Goal: Information Seeking & Learning: Learn about a topic

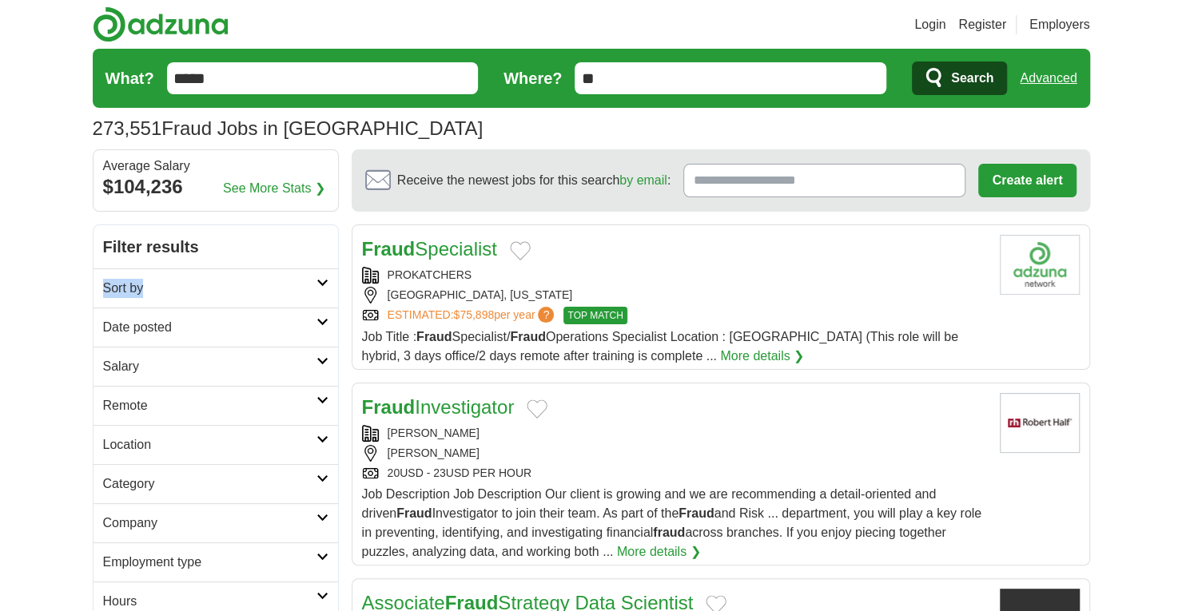
drag, startPoint x: 325, startPoint y: 266, endPoint x: 320, endPoint y: 285, distance: 19.2
click at [320, 285] on div "**********" at bounding box center [216, 423] width 246 height 397
click at [320, 285] on icon at bounding box center [323, 283] width 12 height 8
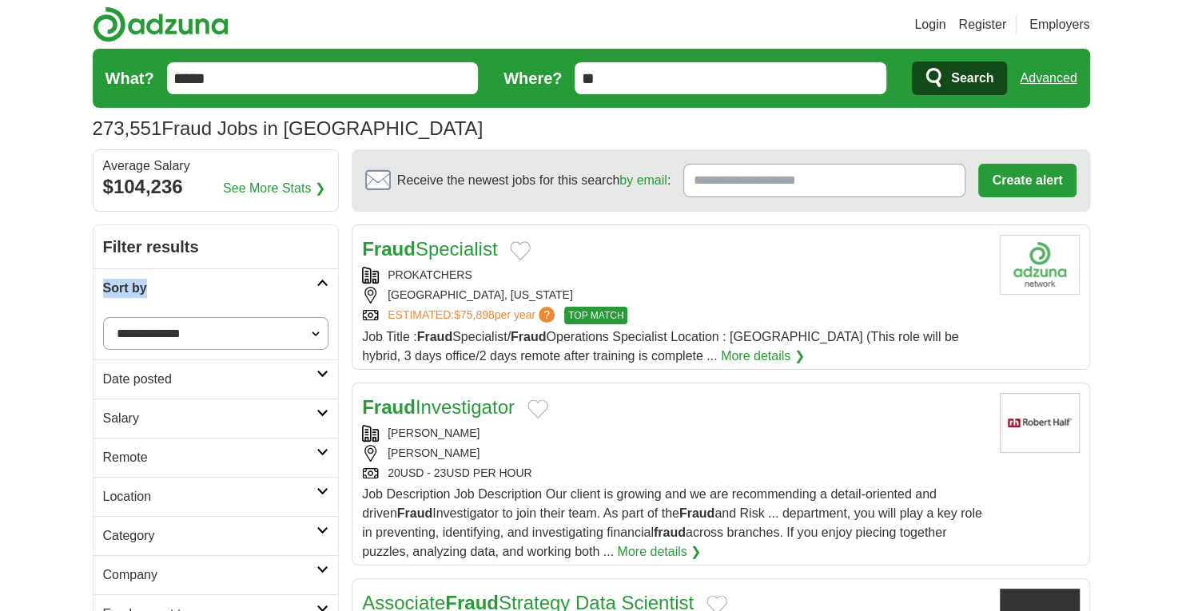
click at [317, 452] on icon at bounding box center [323, 452] width 12 height 8
click at [153, 496] on link "Remote jobs" at bounding box center [139, 496] width 72 height 14
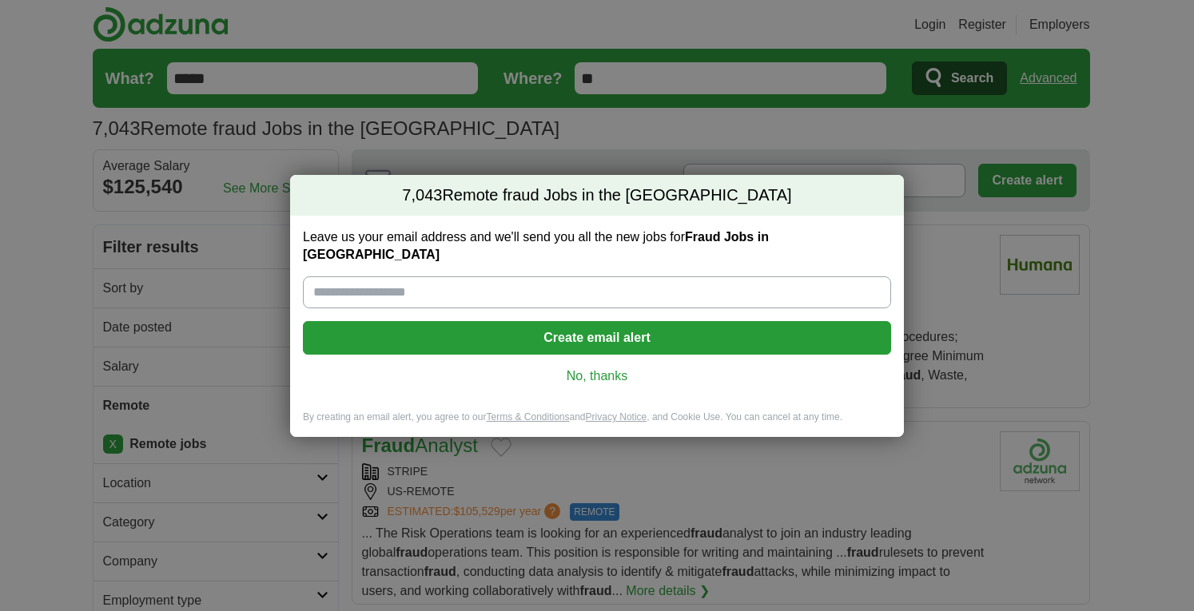
click at [591, 368] on link "No, thanks" at bounding box center [597, 377] width 563 height 18
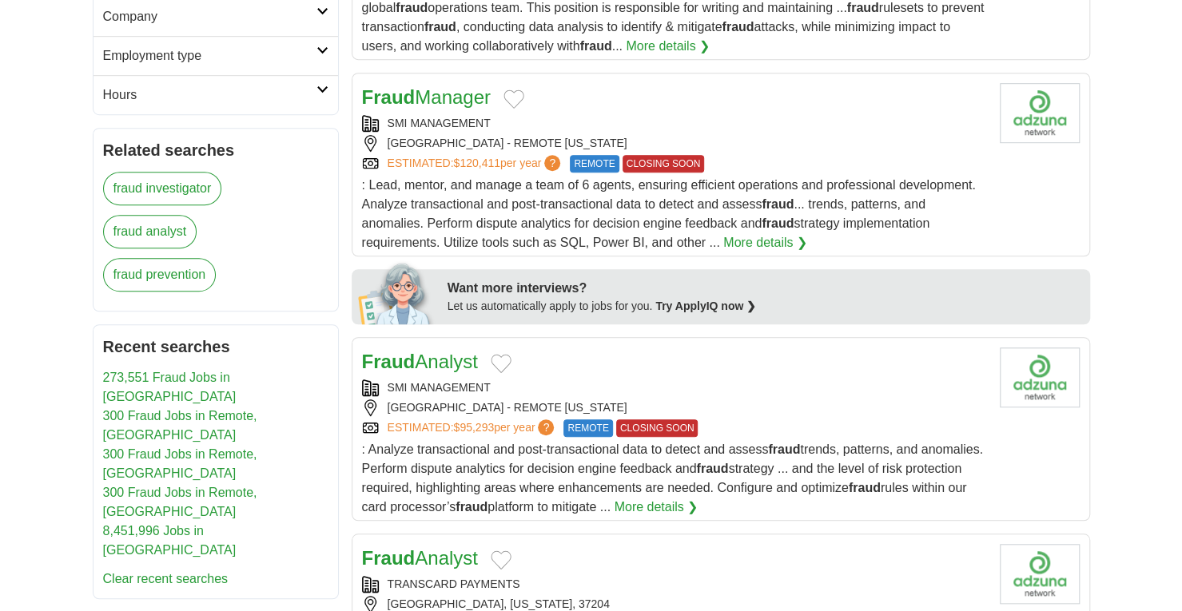
scroll to position [546, 0]
click at [457, 355] on link "Fraud Analyst" at bounding box center [420, 361] width 116 height 22
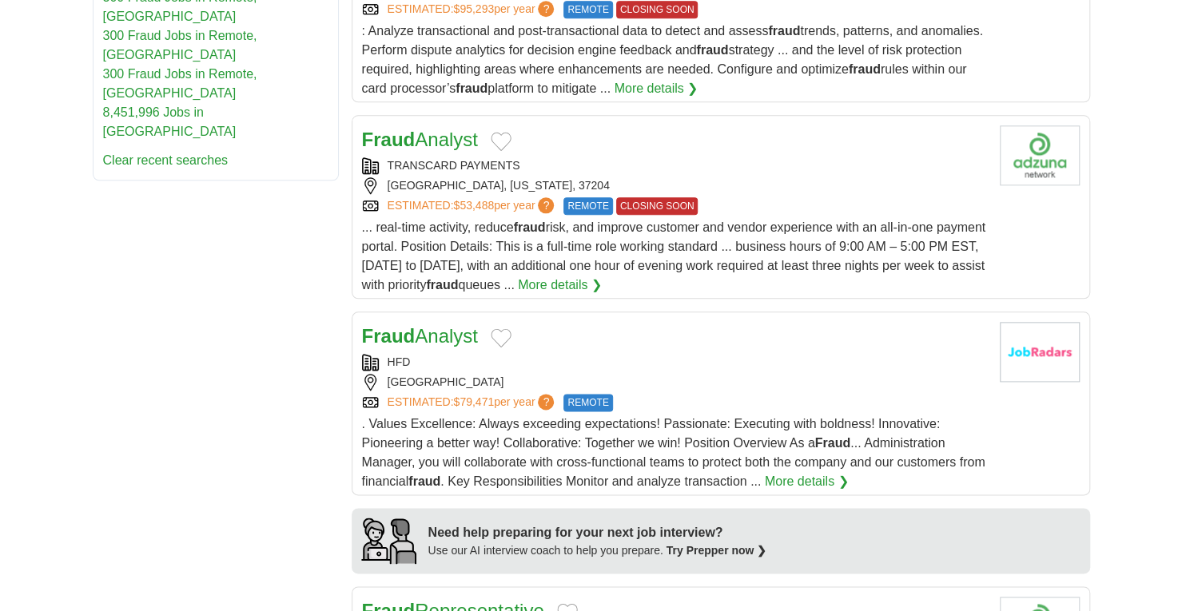
scroll to position [998, 0]
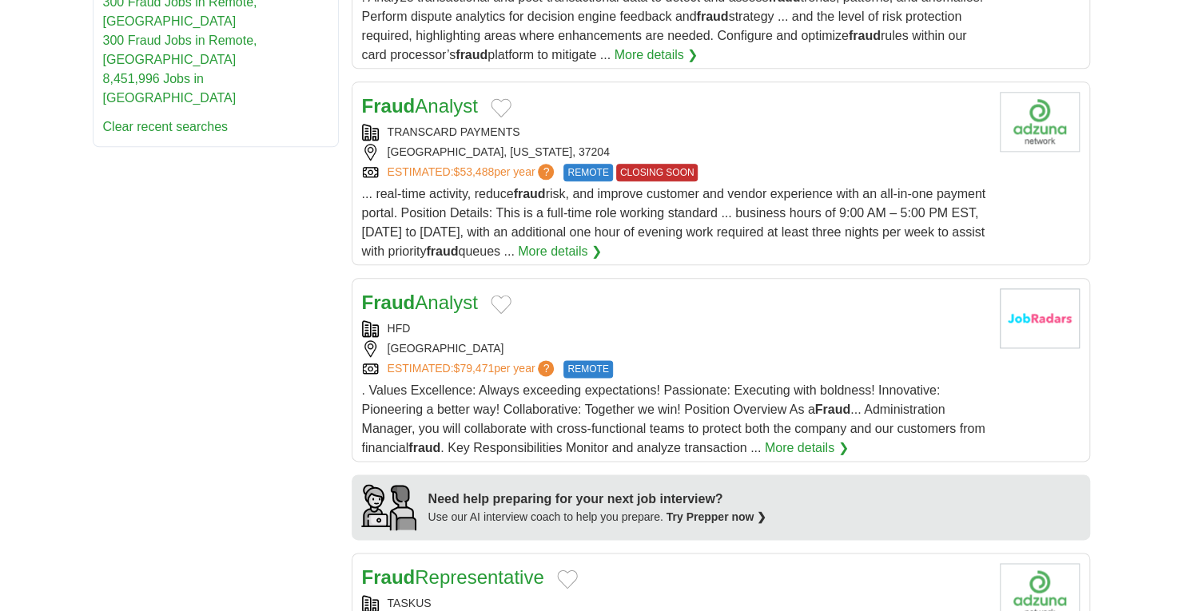
click at [464, 292] on link "Fraud Analyst" at bounding box center [420, 303] width 116 height 22
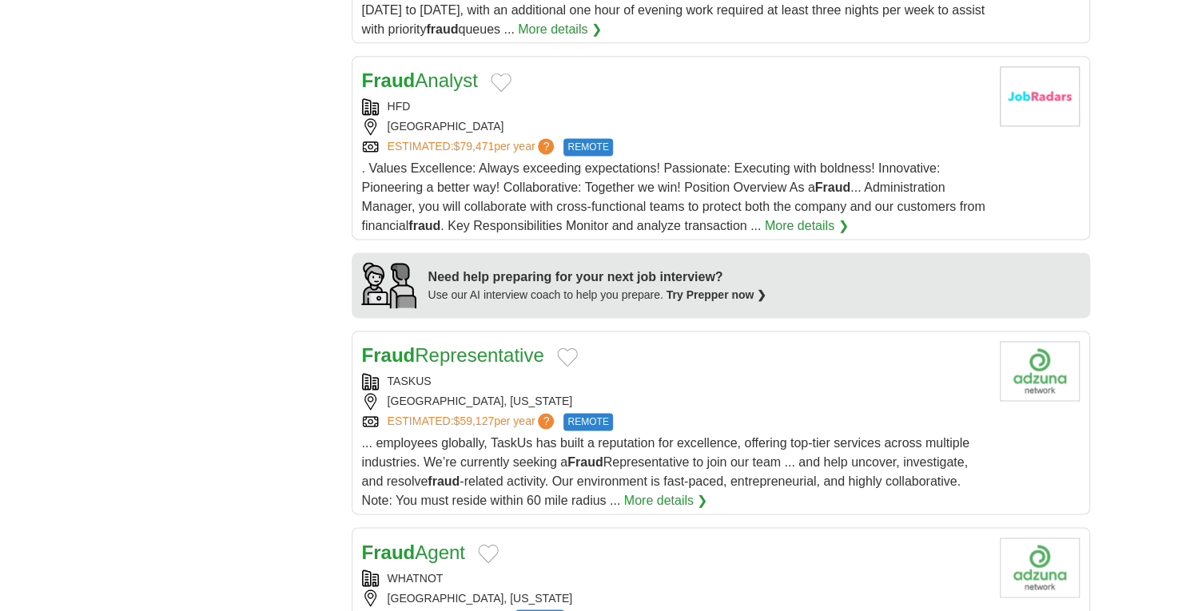
scroll to position [1230, 0]
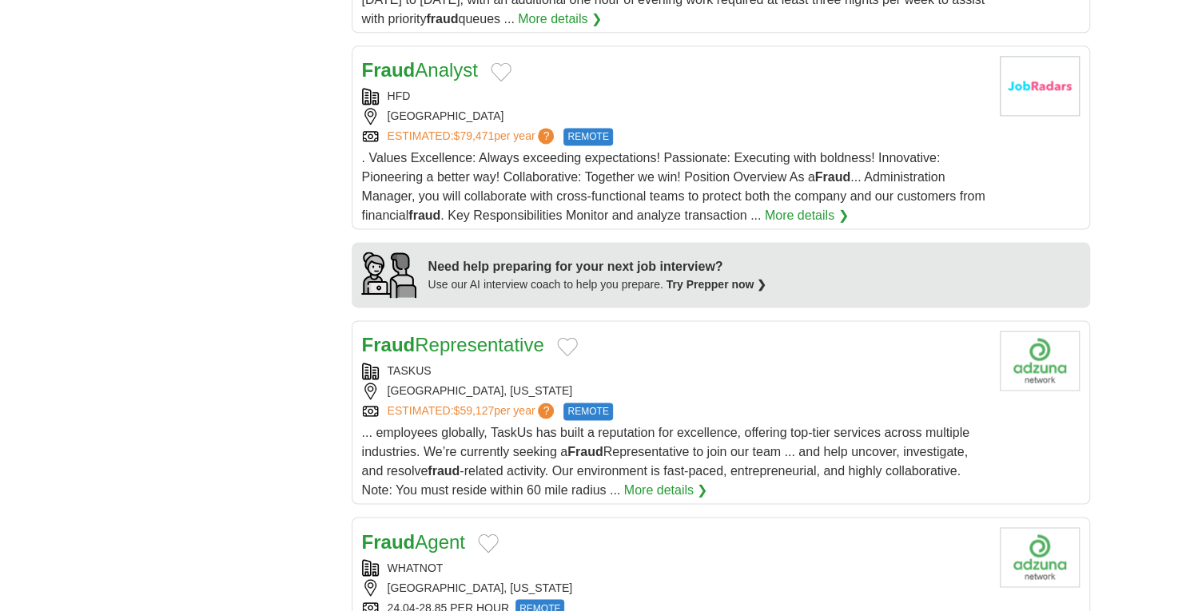
click at [435, 414] on div "Fraud Representative TASKUS [GEOGRAPHIC_DATA], [US_STATE] ESTIMATED: $59,127 pe…" at bounding box center [674, 415] width 625 height 169
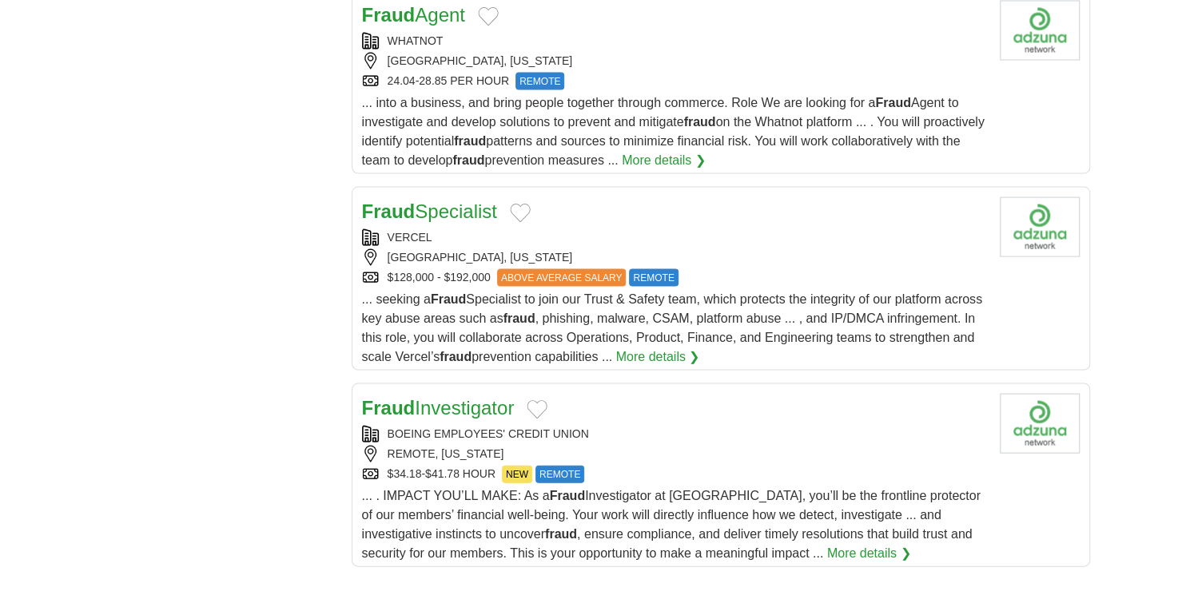
scroll to position [1757, 0]
click at [475, 397] on link "Fraud Investigator" at bounding box center [438, 408] width 153 height 22
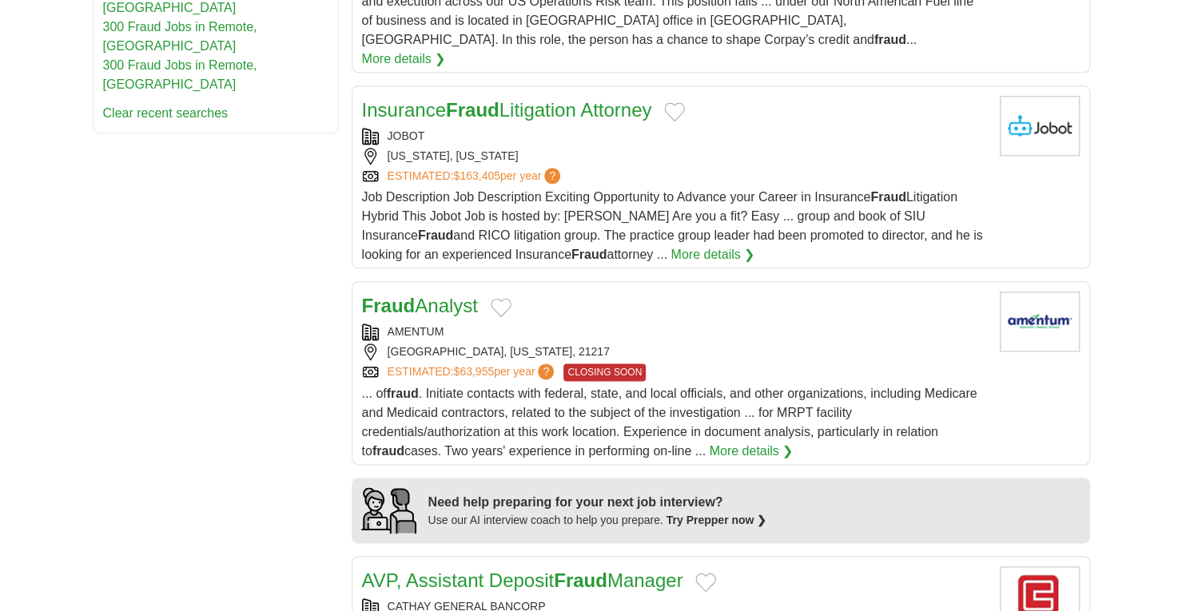
scroll to position [974, 0]
click at [460, 295] on h2 "Fraud Analyst" at bounding box center [420, 305] width 116 height 29
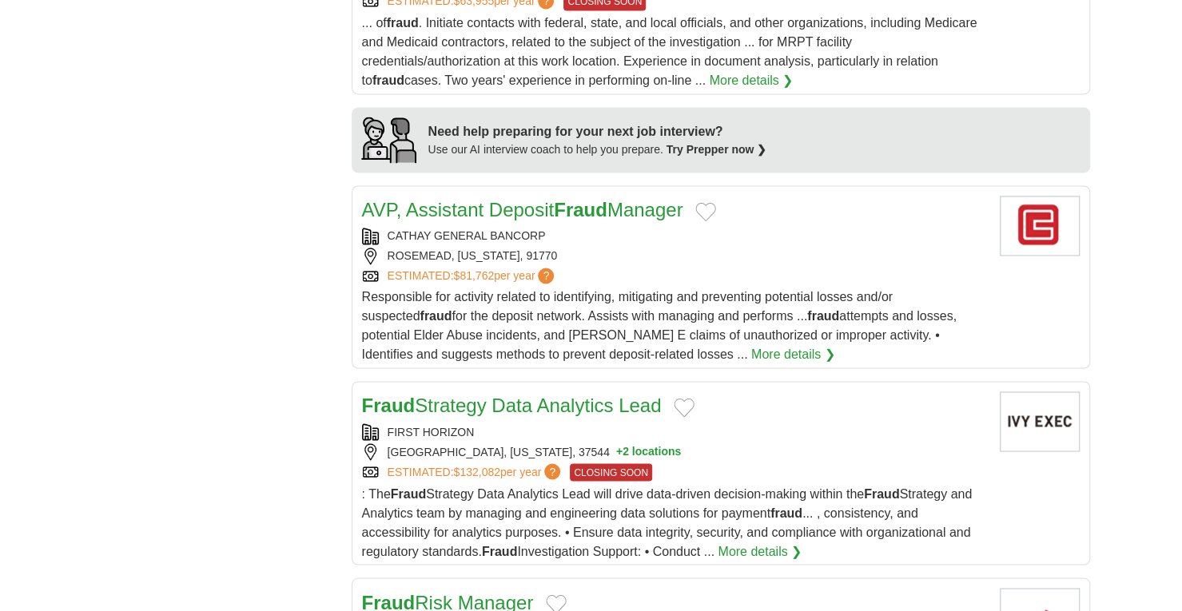
scroll to position [1339, 0]
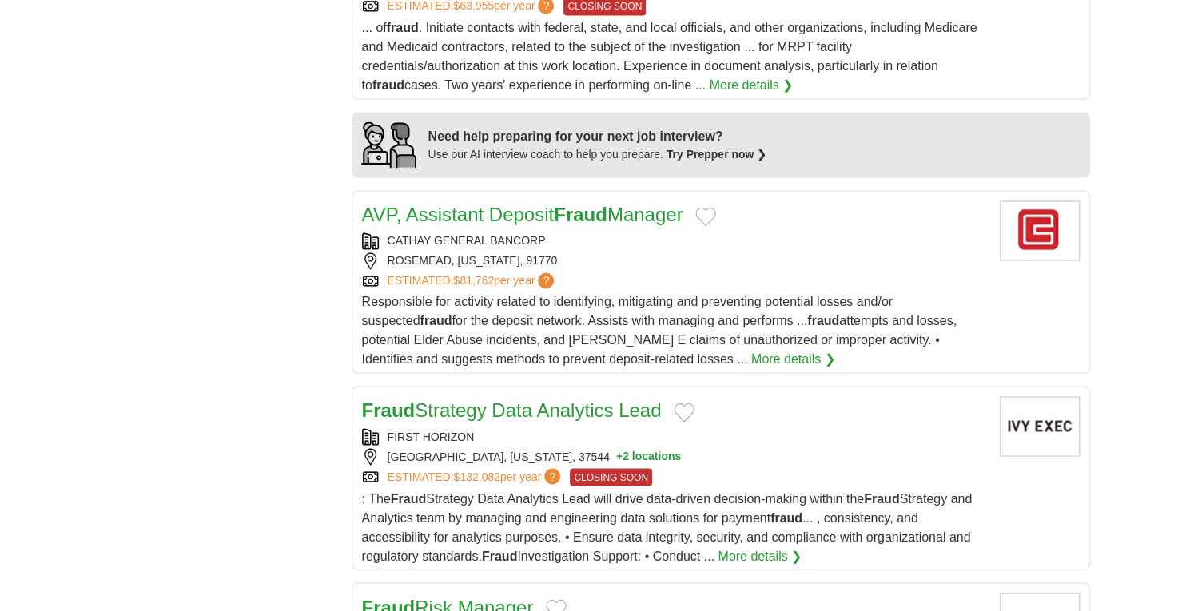
click at [566, 204] on strong "Fraud" at bounding box center [581, 215] width 54 height 22
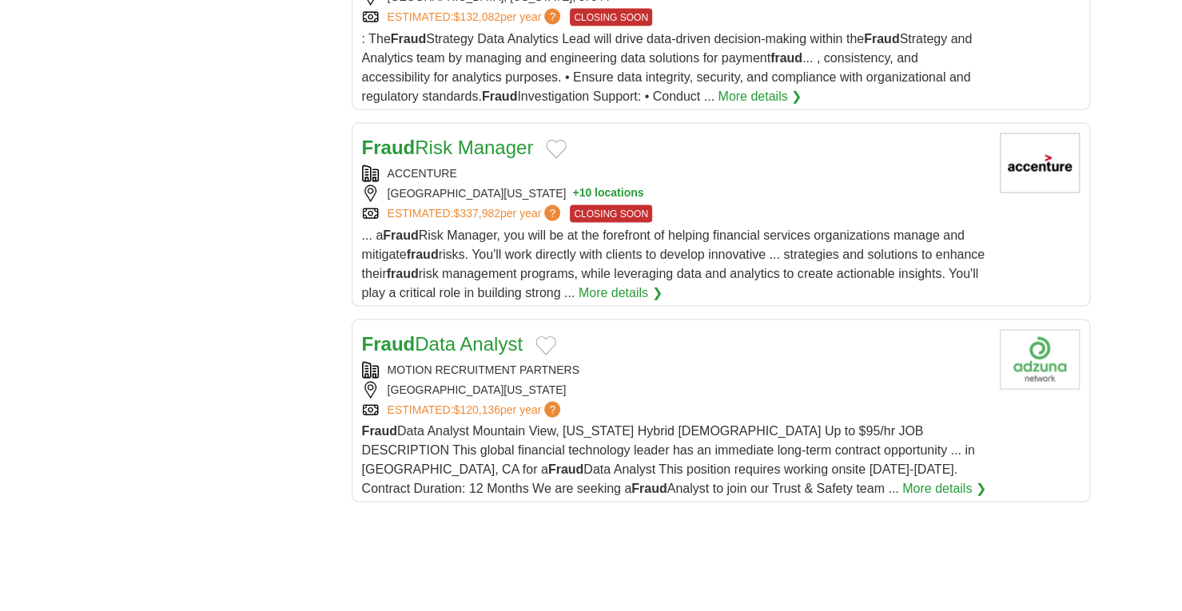
scroll to position [1800, 0]
click at [506, 332] on link "Fraud Data Analyst" at bounding box center [442, 343] width 161 height 22
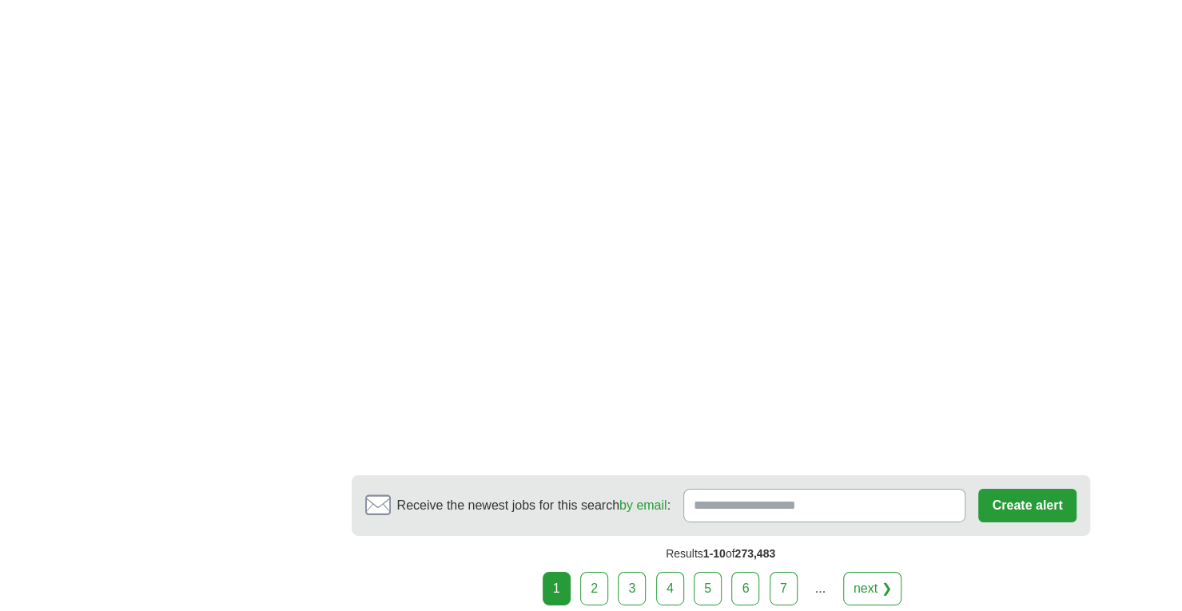
scroll to position [2801, 0]
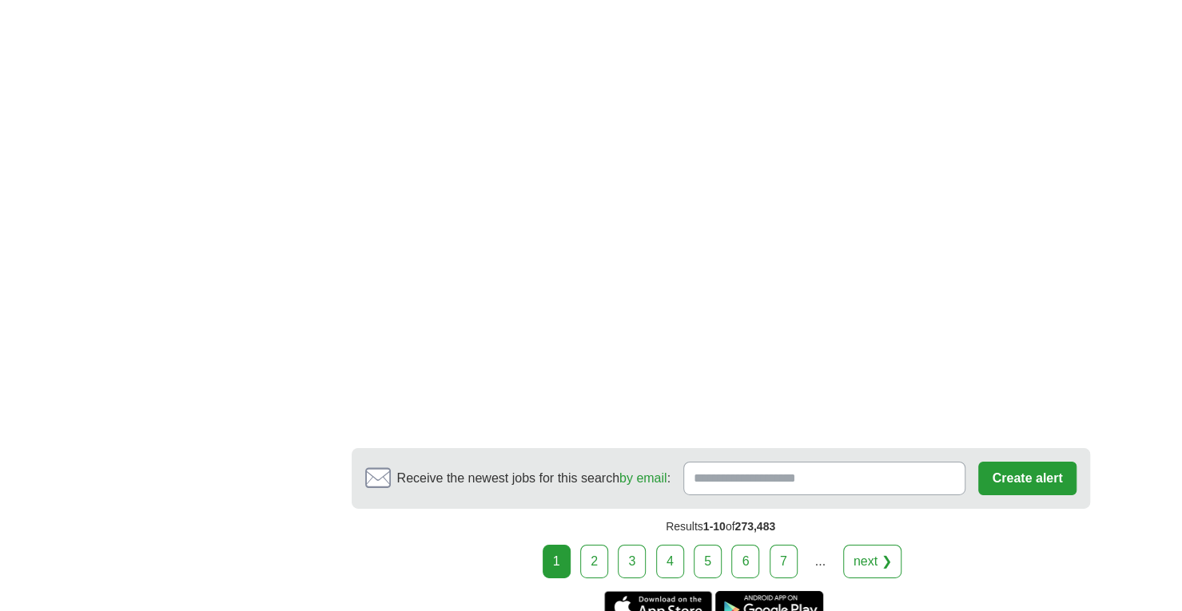
click at [870, 545] on link "next ❯" at bounding box center [872, 562] width 59 height 34
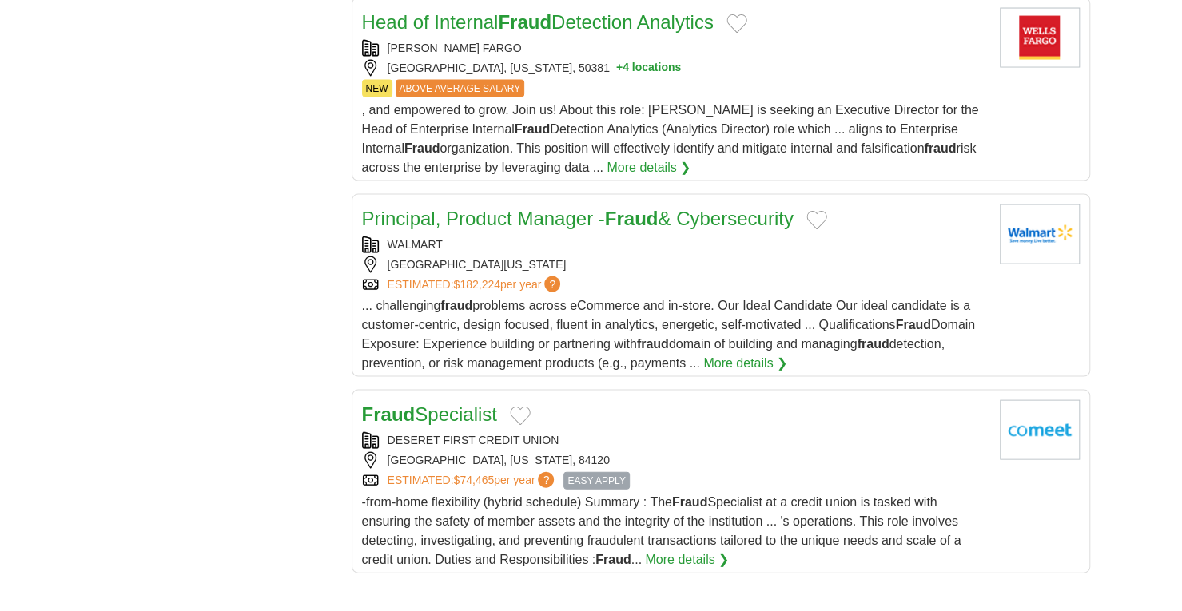
scroll to position [1770, 0]
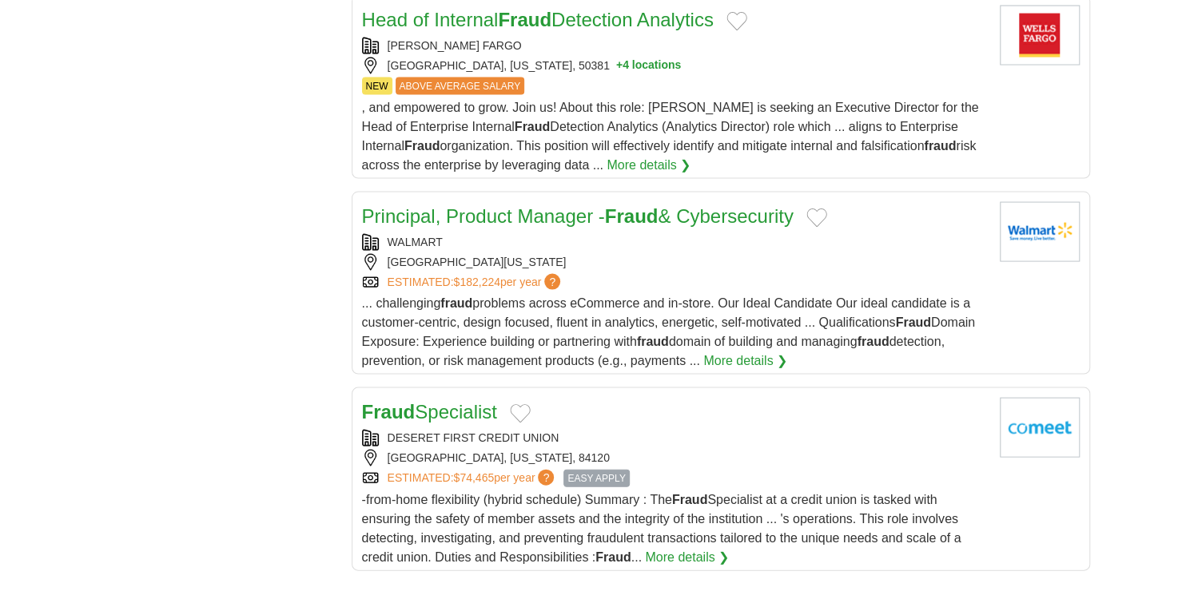
click at [585, 429] on div "DESERET FIRST CREDIT UNION" at bounding box center [674, 437] width 625 height 17
